Goal: Task Accomplishment & Management: Use online tool/utility

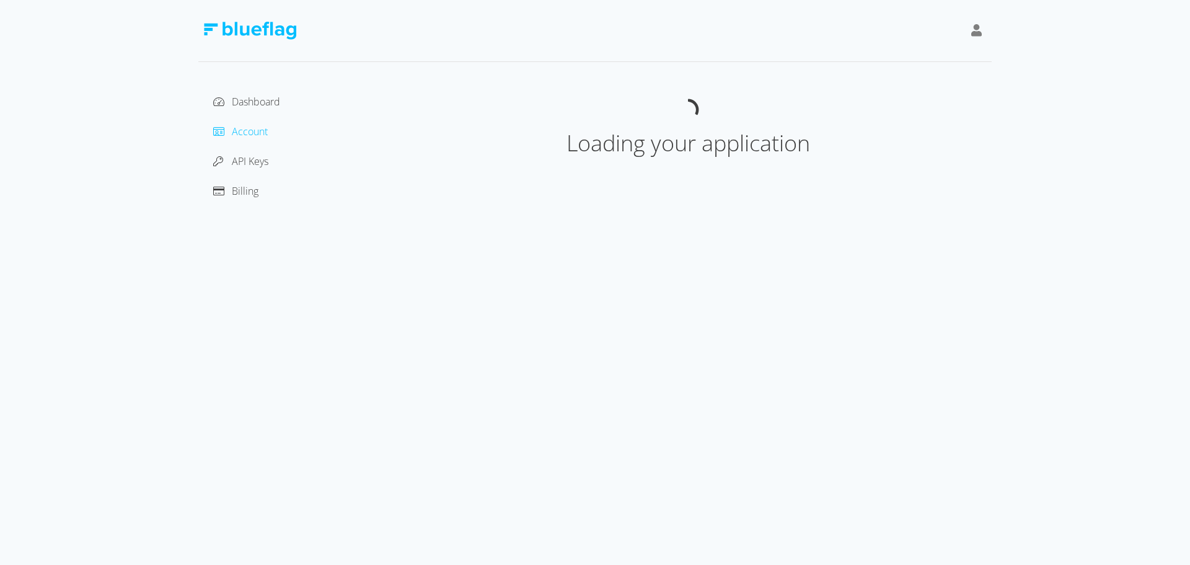
select select "VIC"
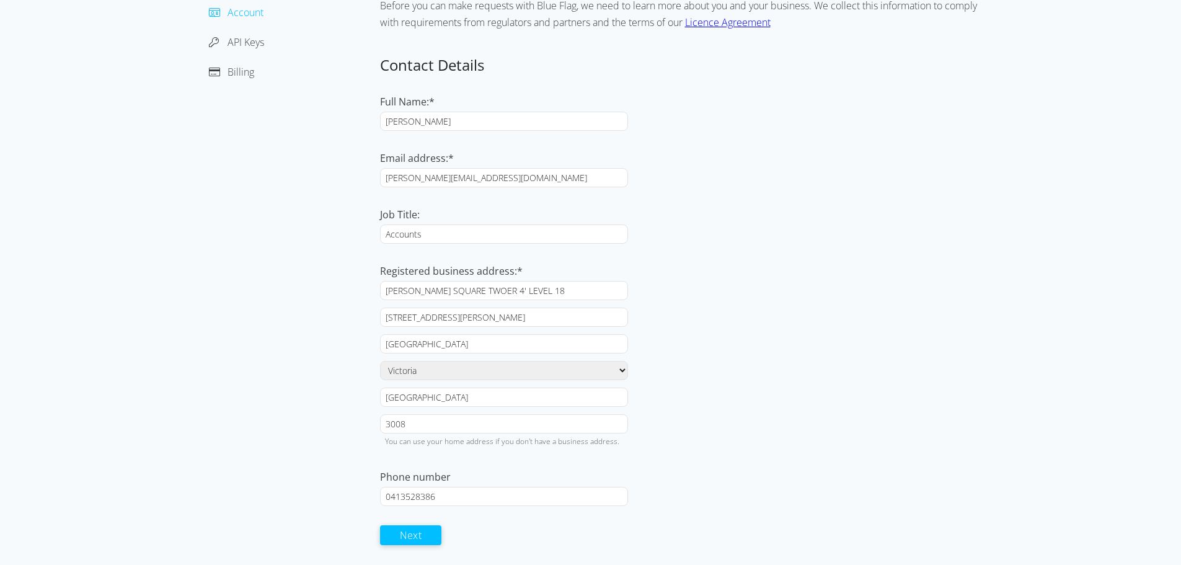
scroll to position [120, 0]
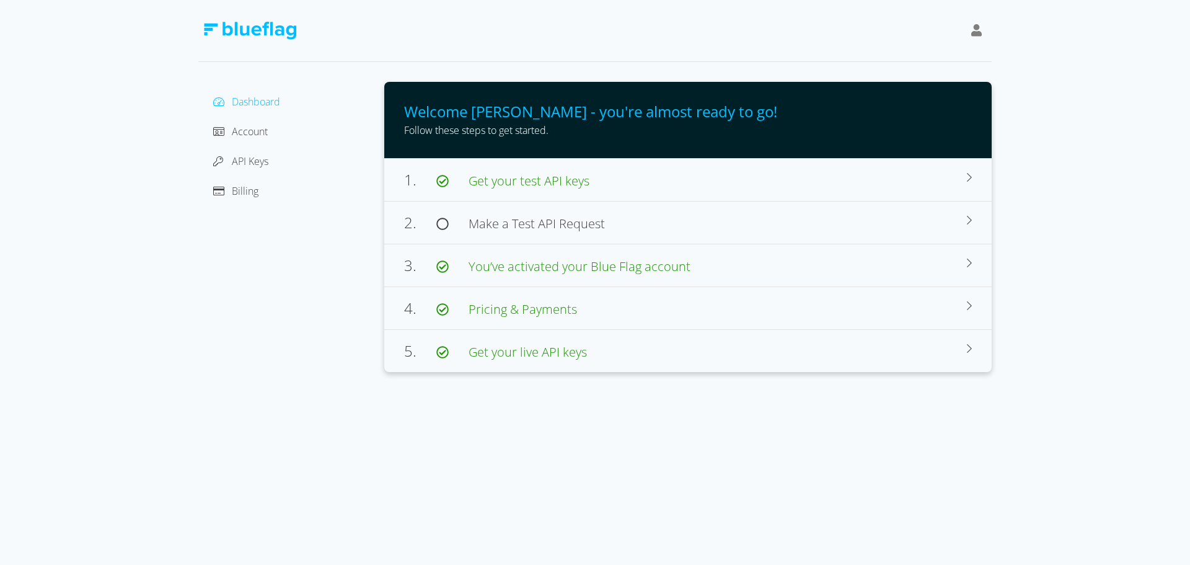
click at [254, 117] on div "Dashboard Account API Keys Billing" at bounding box center [291, 146] width 166 height 109
click at [258, 99] on span "Dashboard" at bounding box center [256, 102] width 48 height 14
click at [641, 298] on div "4. Pricing & Payments" at bounding box center [685, 308] width 563 height 22
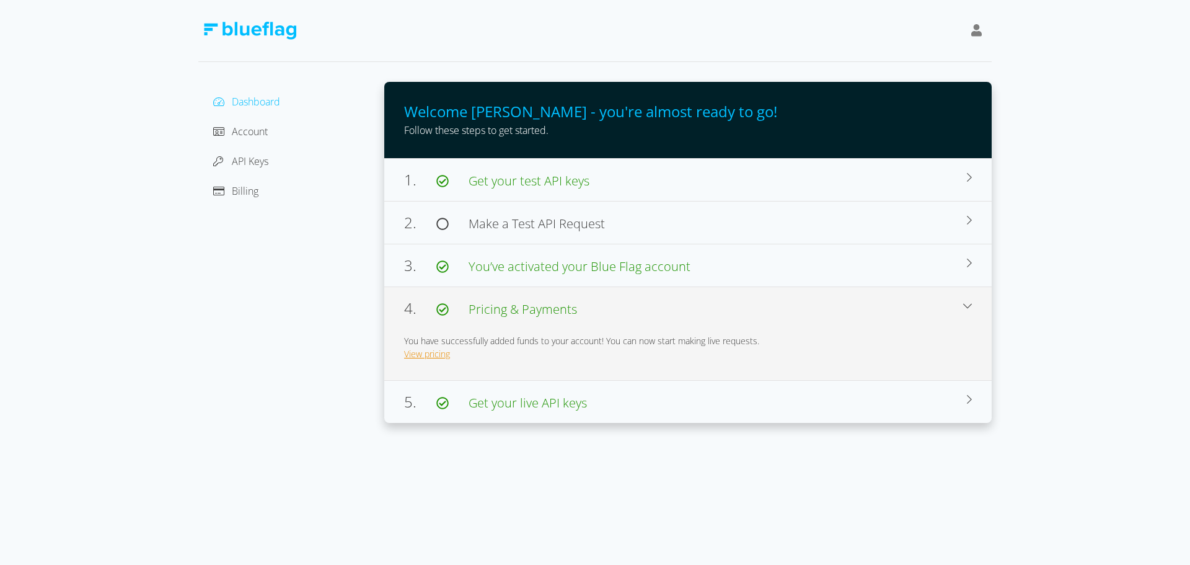
click at [432, 353] on link "View pricing" at bounding box center [427, 354] width 46 height 12
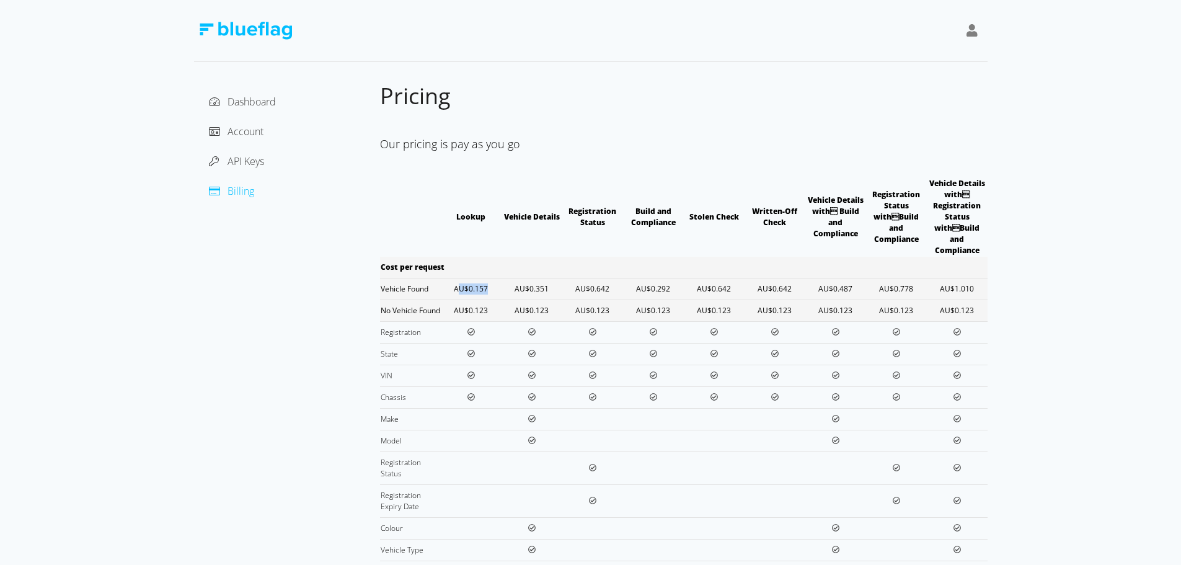
drag, startPoint x: 490, startPoint y: 277, endPoint x: 458, endPoint y: 279, distance: 31.7
click at [458, 279] on td "AU$0.157" at bounding box center [471, 289] width 61 height 22
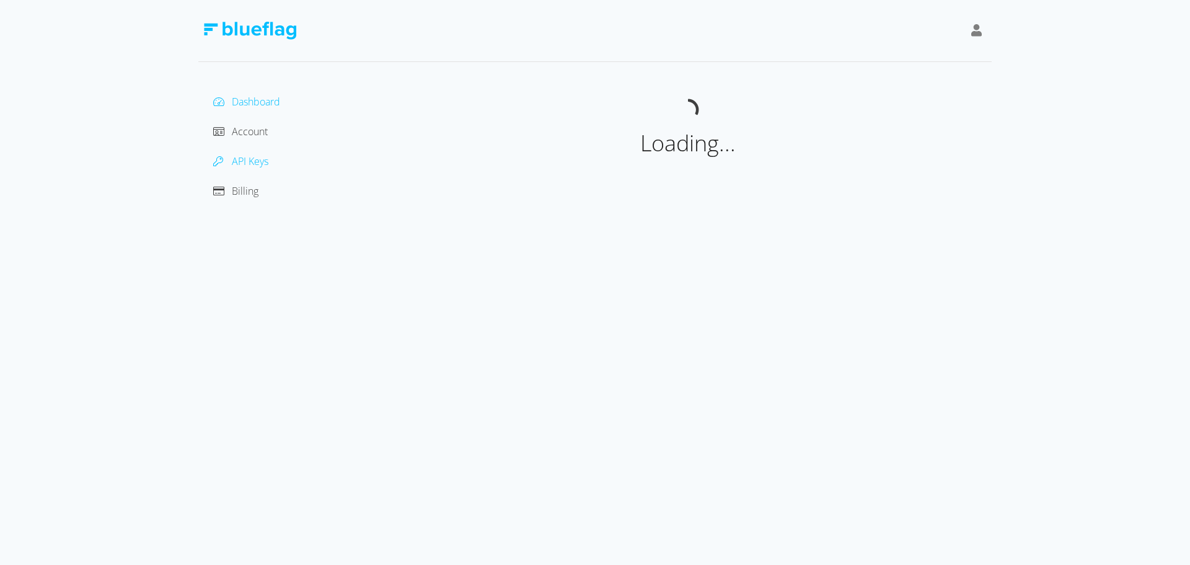
click at [260, 163] on span "API Keys" at bounding box center [250, 161] width 37 height 14
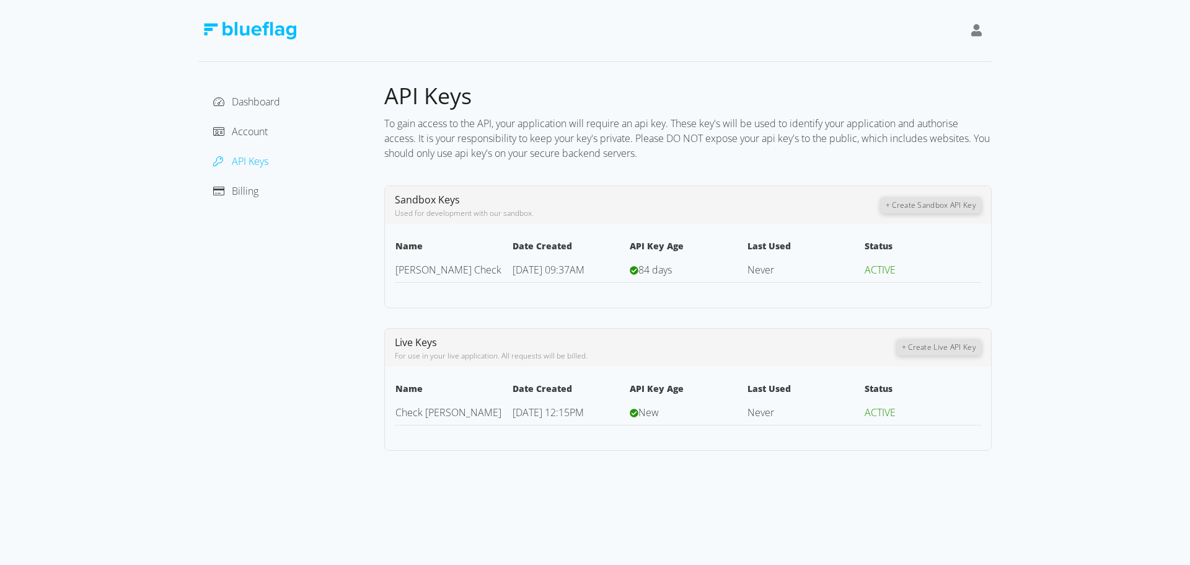
click at [969, 350] on button "+ Create Live API Key" at bounding box center [939, 347] width 84 height 16
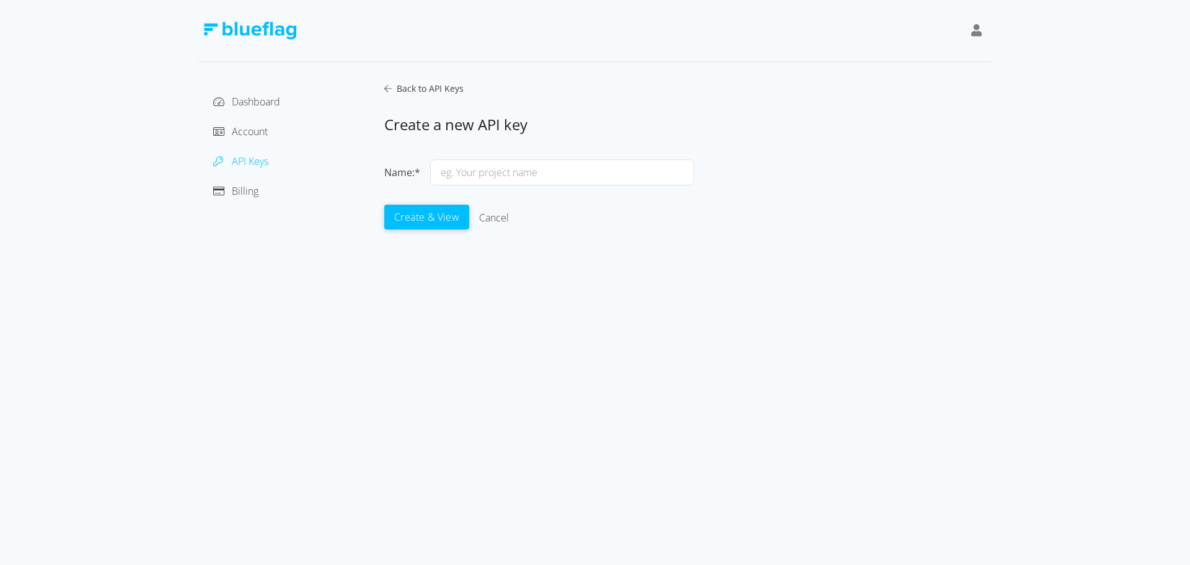
click at [536, 177] on input "text" at bounding box center [562, 172] width 264 height 26
type input "a"
type input "live"
click at [441, 221] on button "Create & View" at bounding box center [426, 216] width 85 height 25
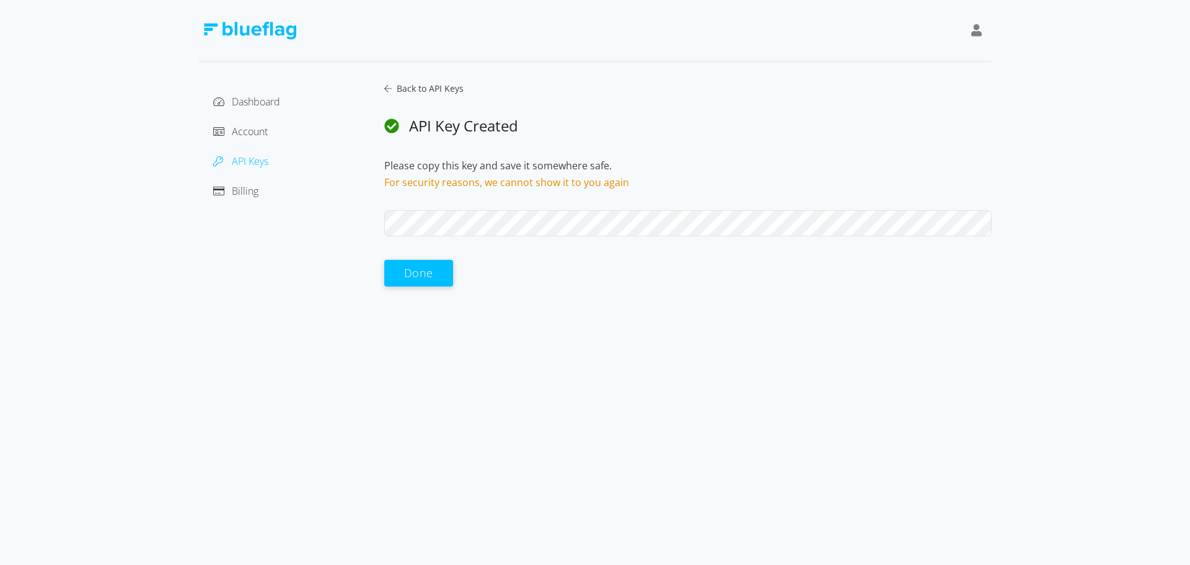
click at [378, 232] on div "Dashboard Account API Keys Billing Back to API Keys API Key Created Please copy…" at bounding box center [595, 184] width 794 height 205
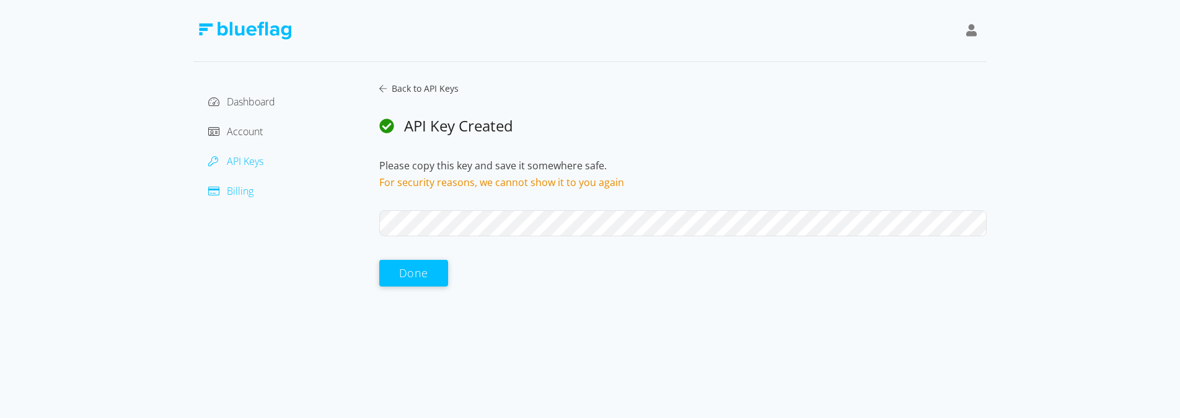
click at [239, 190] on span "Billing" at bounding box center [240, 191] width 27 height 14
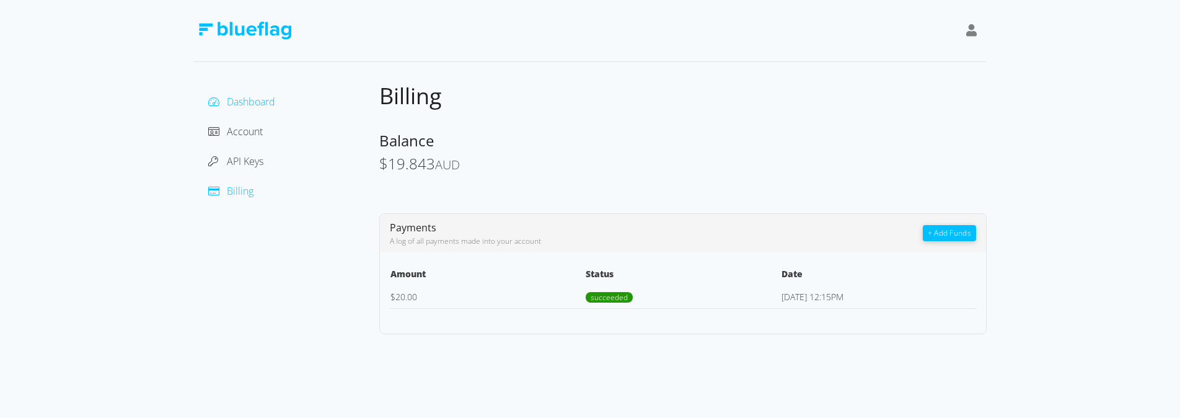
click at [249, 104] on span "Dashboard" at bounding box center [251, 102] width 48 height 14
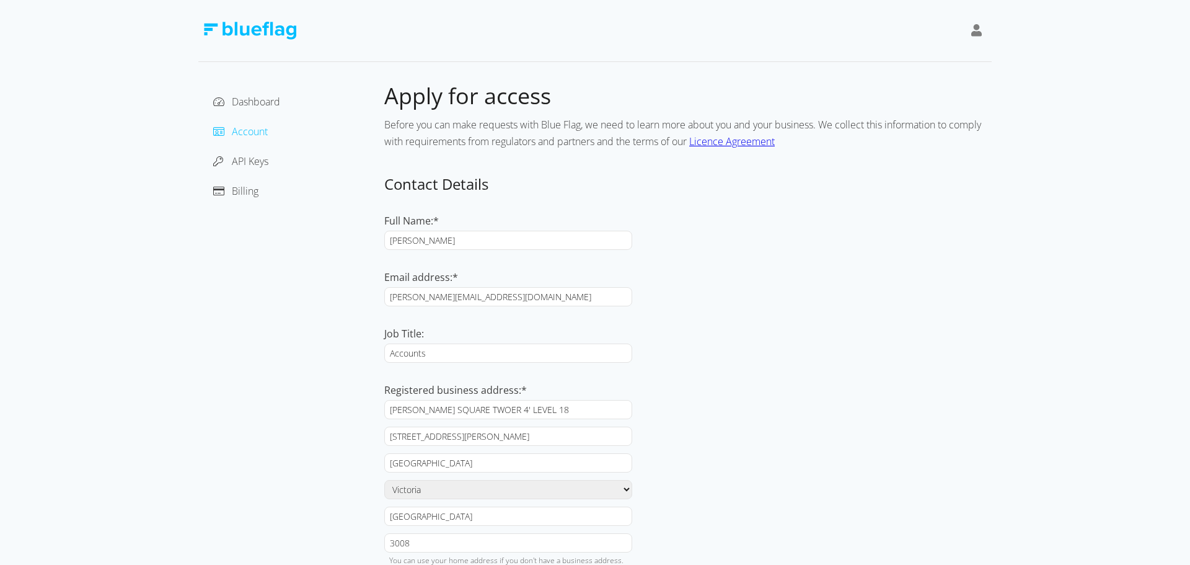
select select "VIC"
click at [250, 189] on span "Billing" at bounding box center [241, 191] width 27 height 14
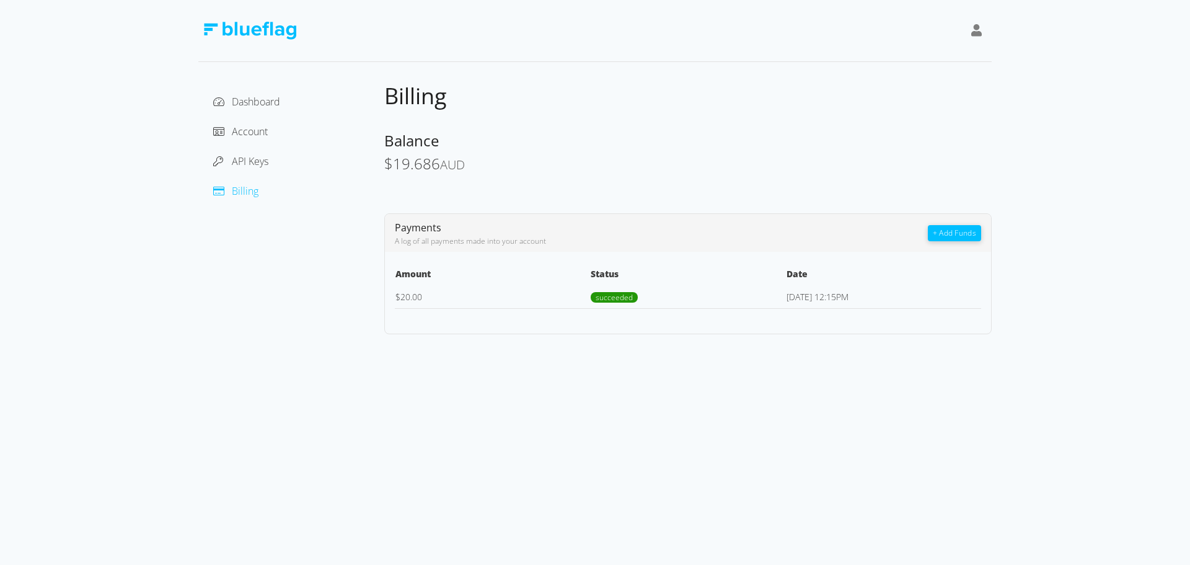
click at [980, 30] on icon at bounding box center [977, 30] width 11 height 12
click at [259, 99] on span "Dashboard" at bounding box center [256, 102] width 48 height 14
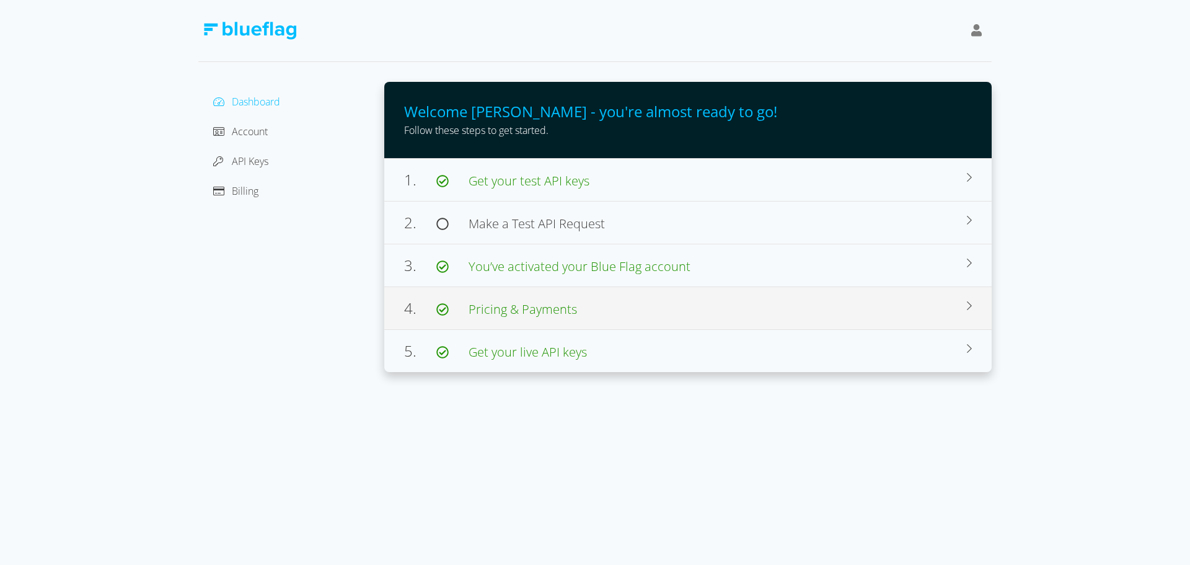
click at [603, 312] on div "4. Pricing & Payments" at bounding box center [685, 308] width 563 height 22
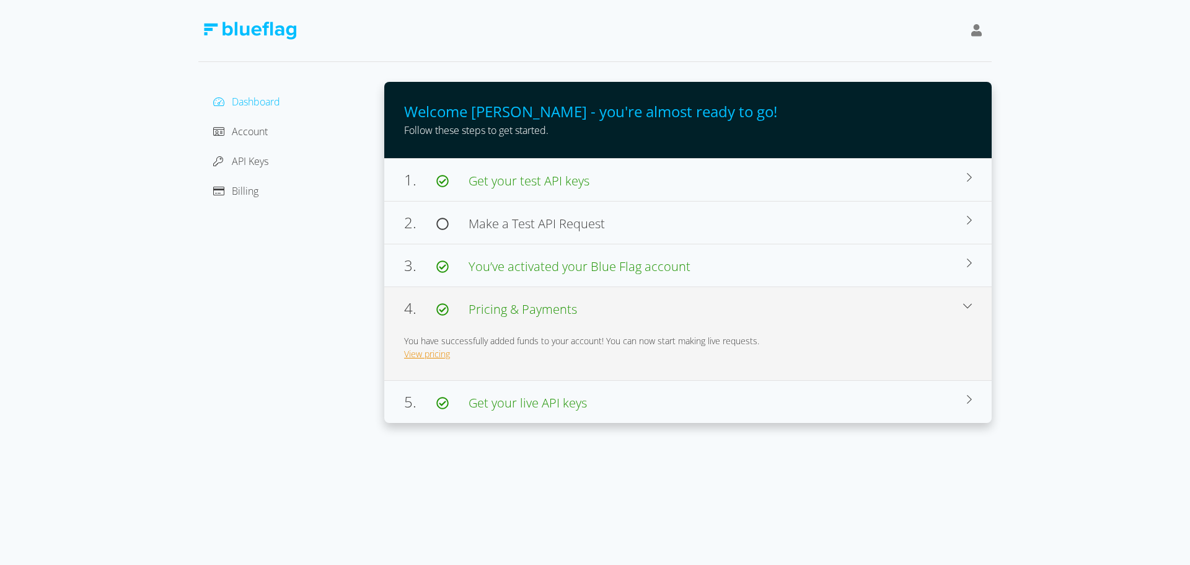
click at [433, 353] on link "View pricing" at bounding box center [427, 354] width 46 height 12
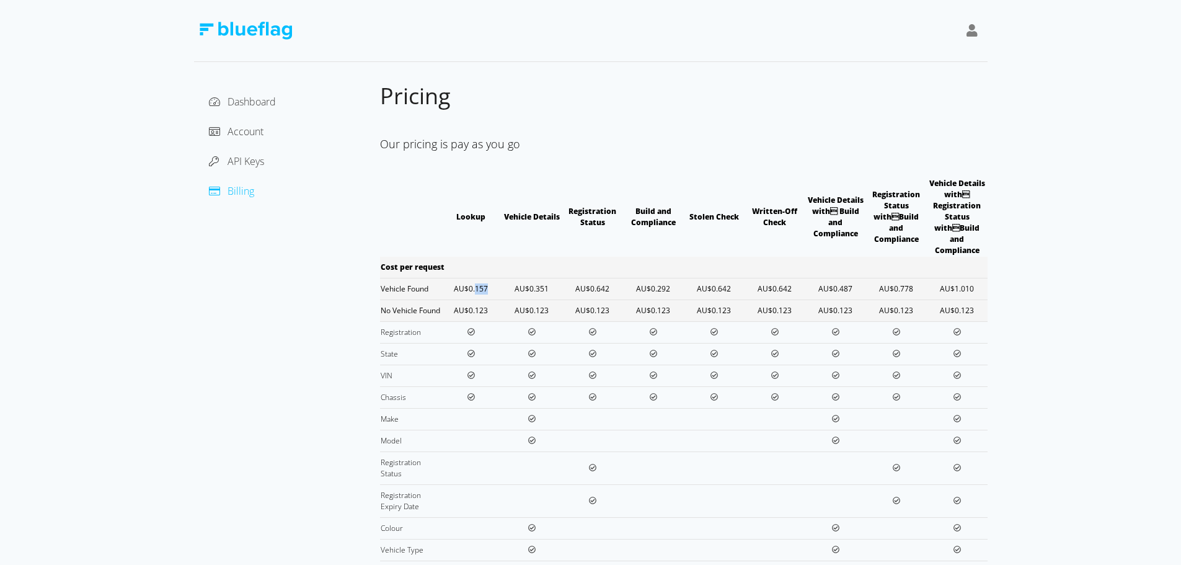
drag, startPoint x: 487, startPoint y: 280, endPoint x: 476, endPoint y: 280, distance: 11.2
click at [476, 280] on td "AU$0.157" at bounding box center [471, 289] width 61 height 22
copy td "157"
click at [482, 279] on td "AU$0.157" at bounding box center [471, 289] width 61 height 22
drag, startPoint x: 489, startPoint y: 274, endPoint x: 467, endPoint y: 280, distance: 22.6
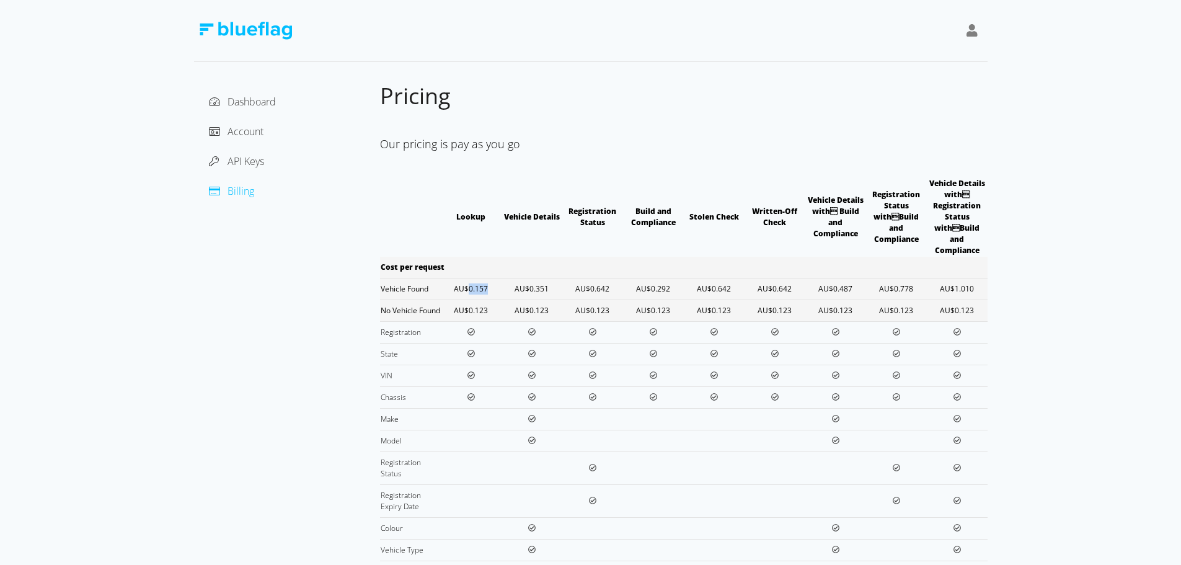
click at [467, 280] on td "AU$0.157" at bounding box center [471, 289] width 61 height 22
copy td "0.157"
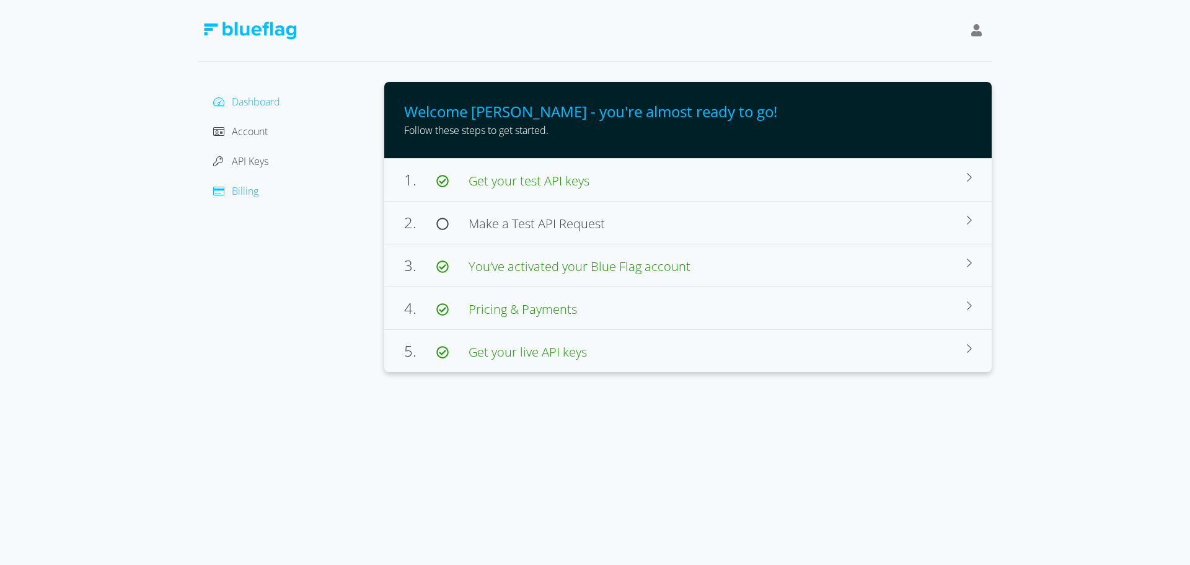
click at [247, 189] on span "Billing" at bounding box center [245, 191] width 27 height 14
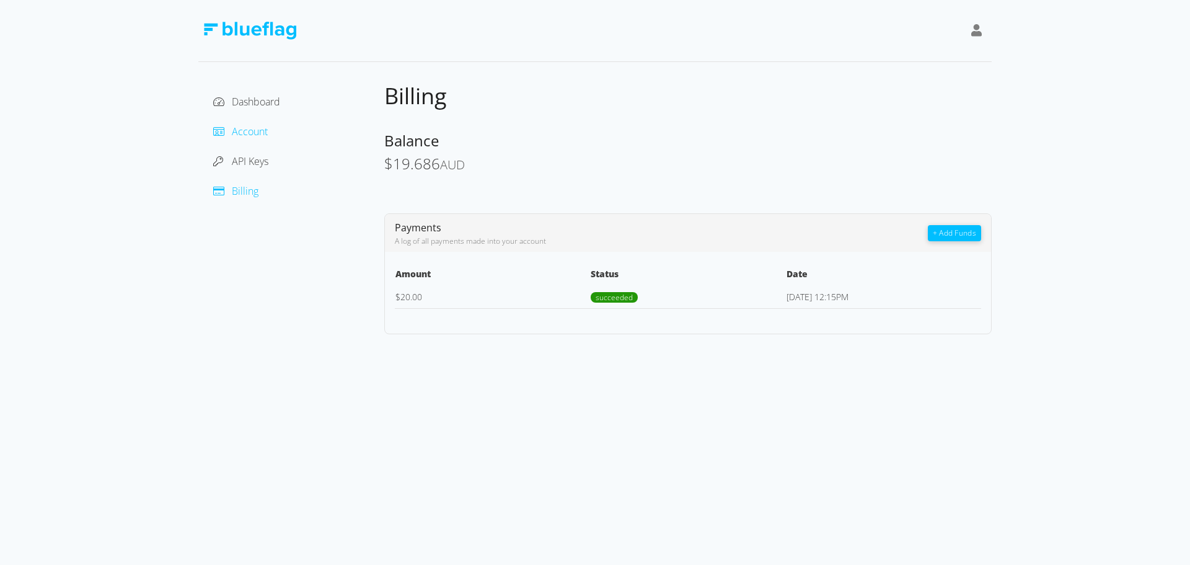
click at [228, 125] on div at bounding box center [222, 131] width 19 height 15
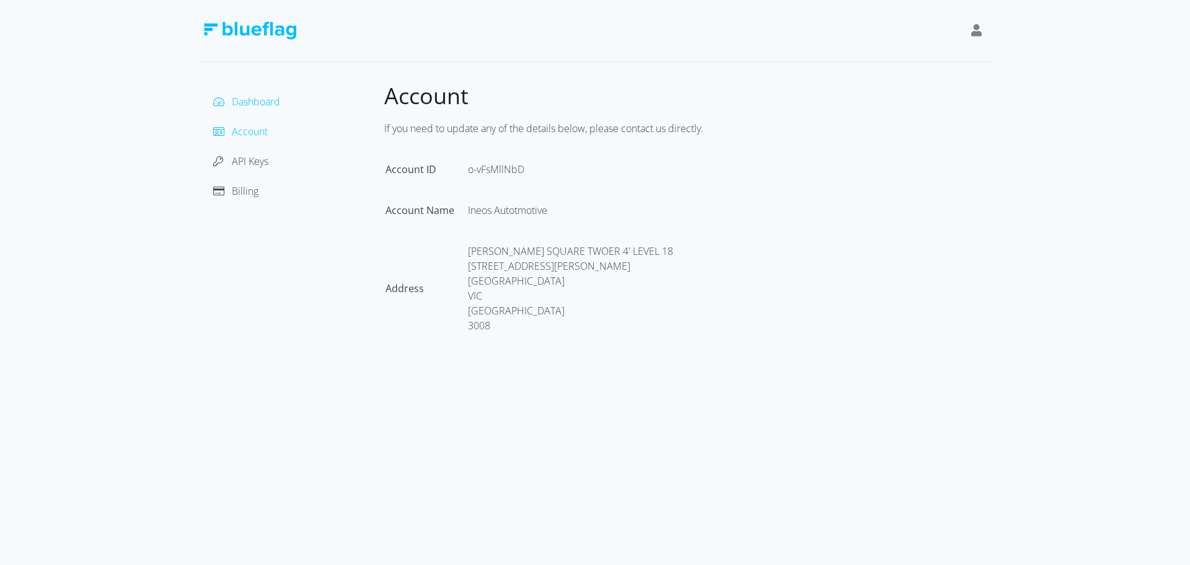
click at [233, 102] on span "Dashboard" at bounding box center [256, 102] width 48 height 14
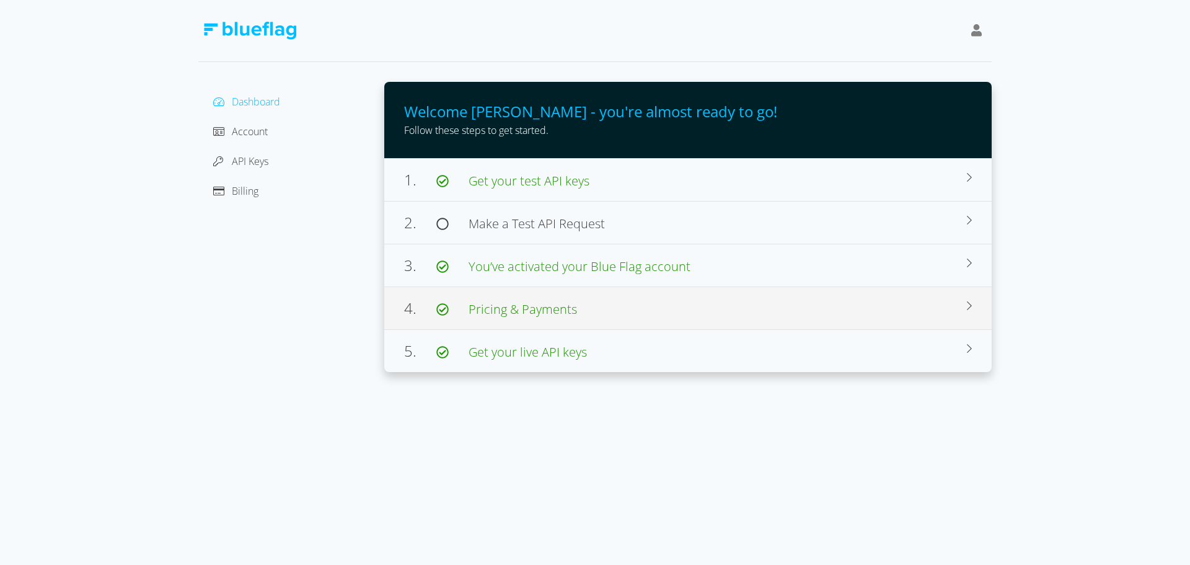
click at [593, 307] on div "4. Pricing & Payments" at bounding box center [685, 308] width 563 height 22
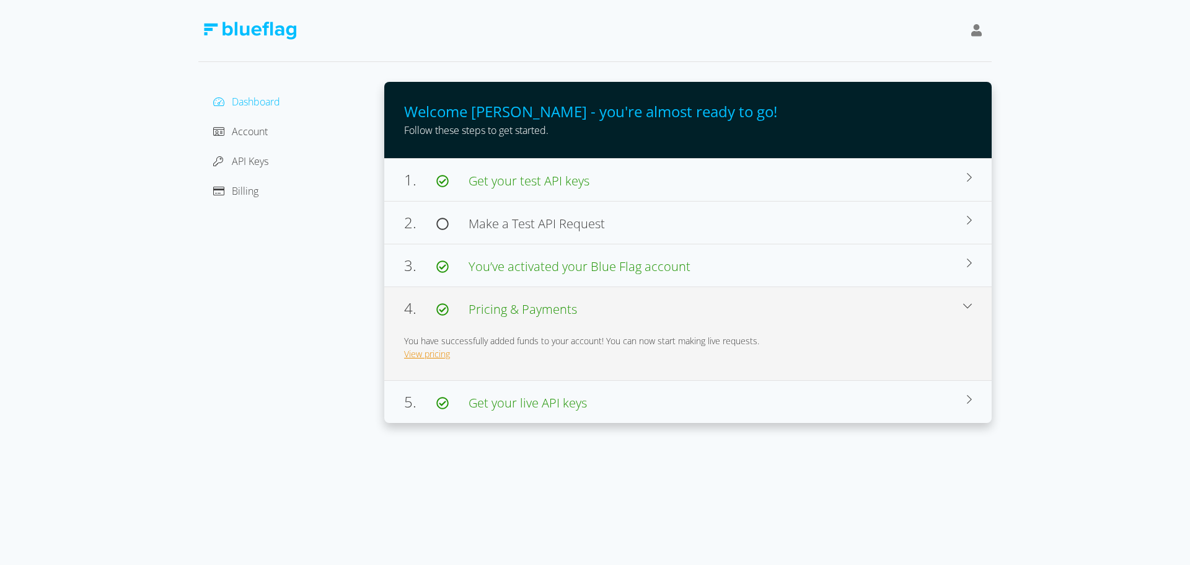
click at [421, 353] on link "View pricing" at bounding box center [427, 354] width 46 height 12
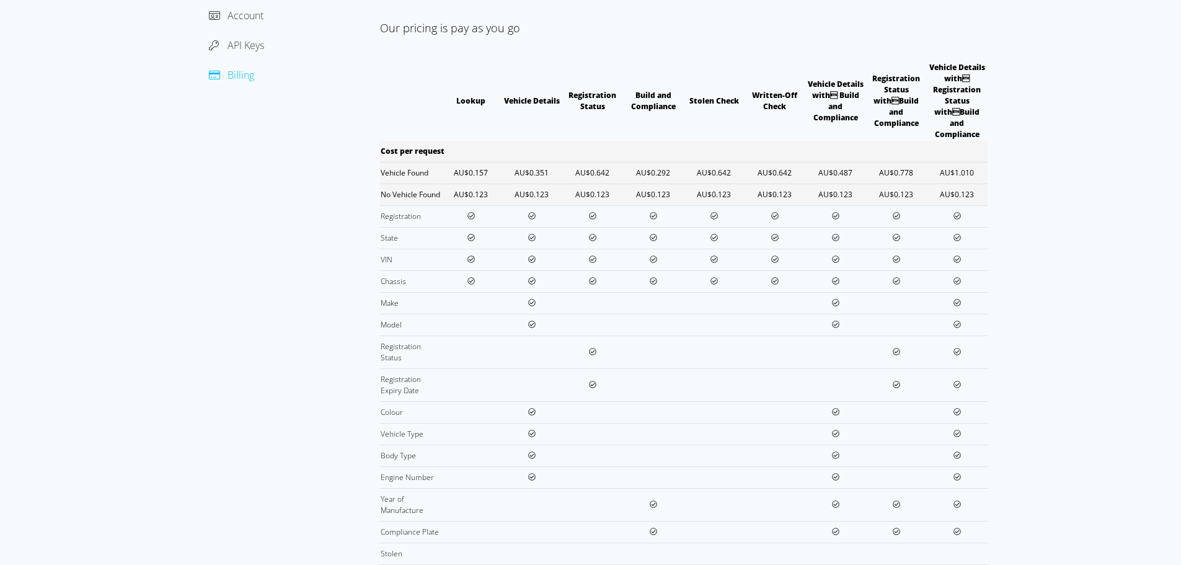
scroll to position [115, 0]
click at [229, 267] on div "Dashboard Account API Keys Billing" at bounding box center [287, 413] width 186 height 892
click at [316, 192] on div "Dashboard Account API Keys Billing" at bounding box center [287, 413] width 186 height 892
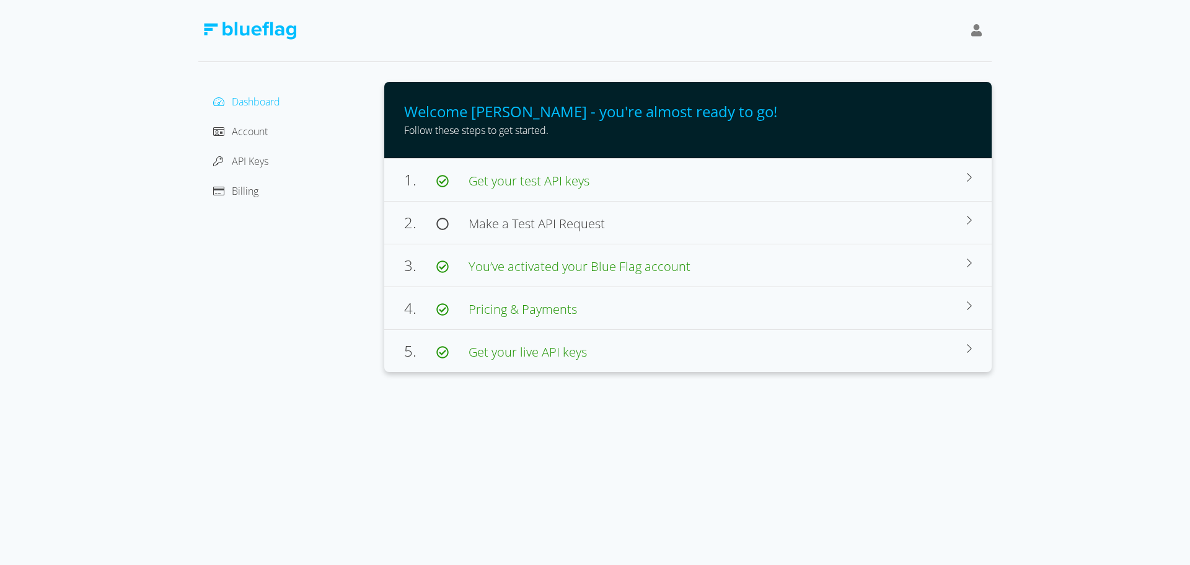
click at [250, 168] on div "API Keys" at bounding box center [291, 161] width 166 height 20
click at [249, 164] on span "API Keys" at bounding box center [250, 161] width 37 height 14
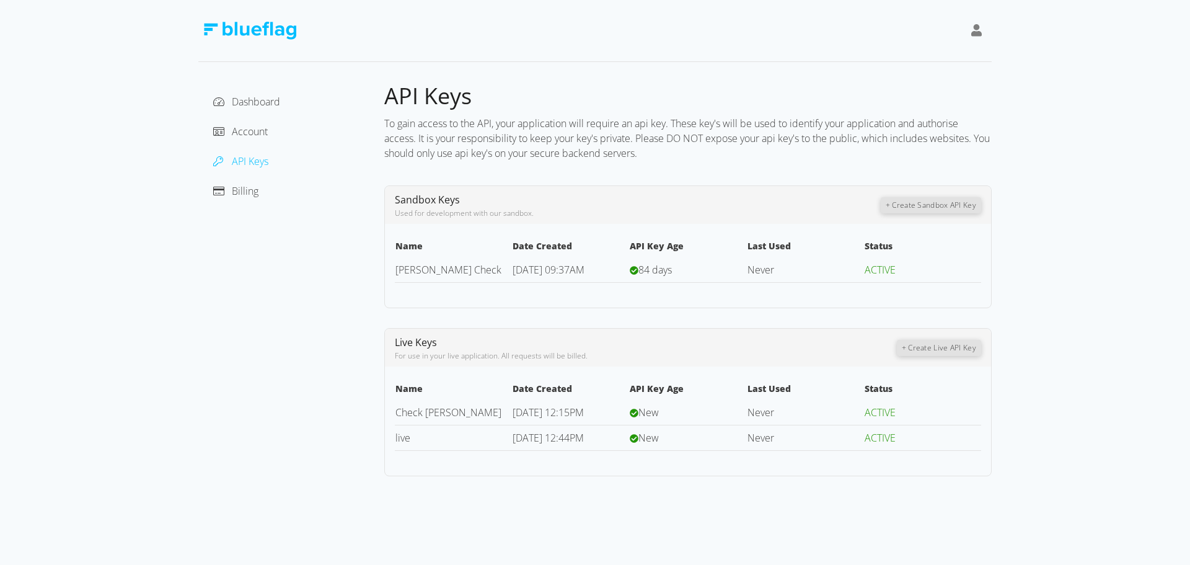
click at [546, 32] on div at bounding box center [595, 31] width 794 height 62
click at [510, 22] on div at bounding box center [595, 31] width 794 height 62
click at [1118, 402] on div "Dashboard Account API Keys Billing API Keys To gain access to the API, your app…" at bounding box center [595, 238] width 1190 height 476
click at [1117, 299] on div "Dashboard Account API Keys Billing API Keys To gain access to the API, your app…" at bounding box center [595, 238] width 1190 height 476
